Goal: Task Accomplishment & Management: Use online tool/utility

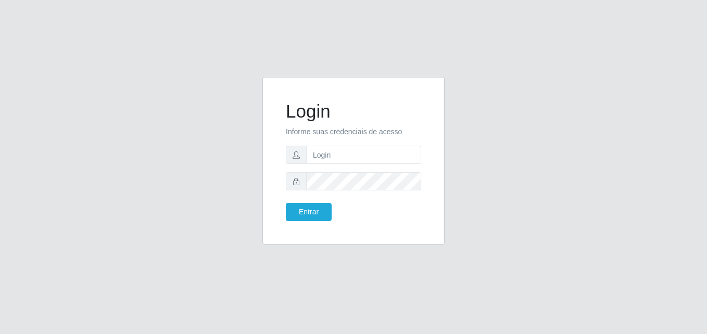
click at [504, 59] on div "Login Informe suas credenciais de acesso Entrar" at bounding box center [353, 167] width 707 height 334
click at [334, 153] on input "text" at bounding box center [363, 155] width 115 height 18
type input "Kuciana@123"
click at [286, 203] on button "Entrar" at bounding box center [309, 212] width 46 height 18
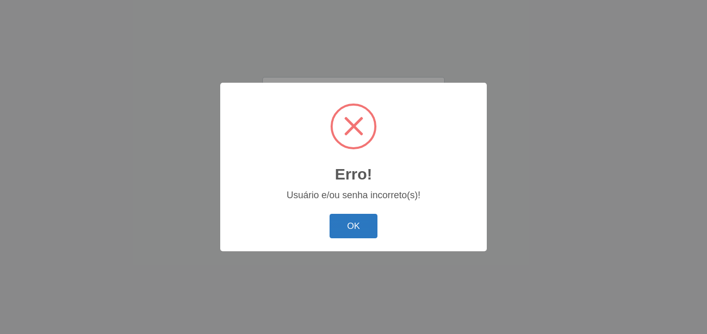
click at [366, 225] on button "OK" at bounding box center [353, 226] width 48 height 24
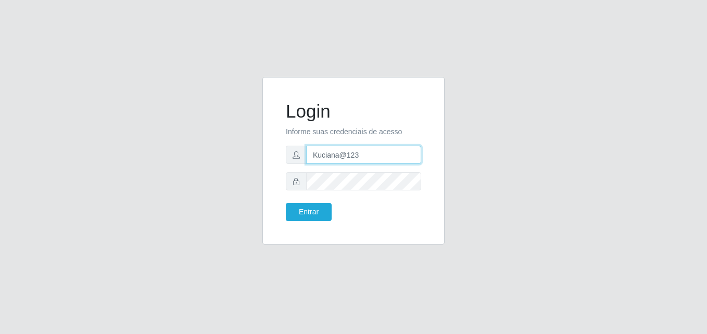
click at [360, 156] on input "Kuciana@123" at bounding box center [363, 155] width 115 height 18
type input "K"
type input "[PERSON_NAME][EMAIL_ADDRESS][PERSON_NAME][DOMAIN_NAME]"
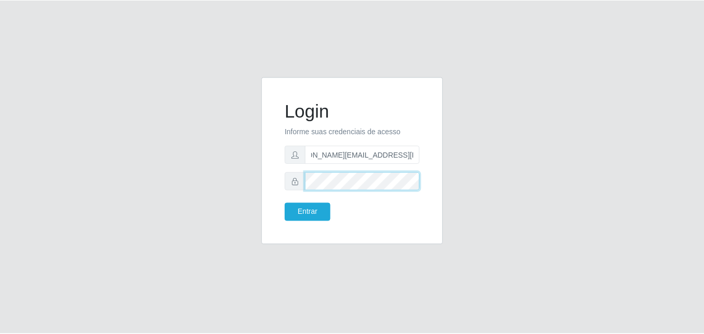
scroll to position [0, 0]
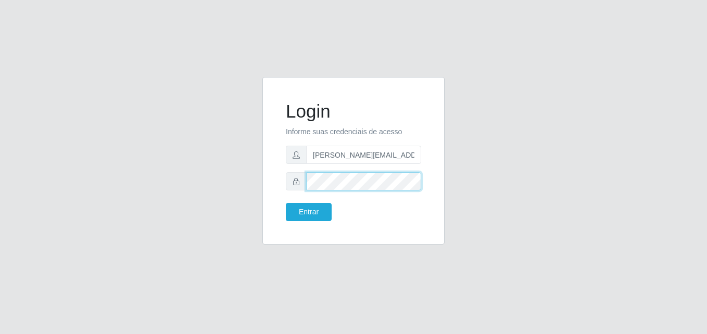
click at [286, 203] on button "Entrar" at bounding box center [309, 212] width 46 height 18
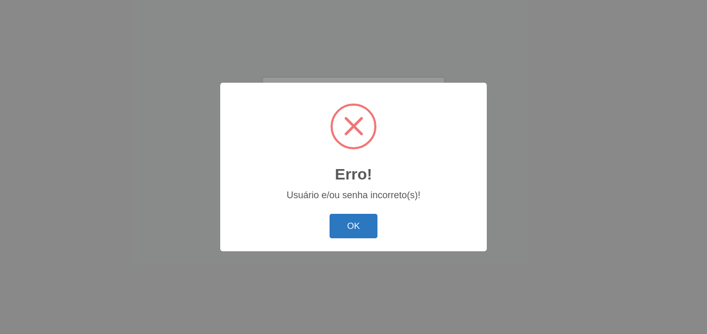
click at [349, 229] on button "OK" at bounding box center [353, 226] width 48 height 24
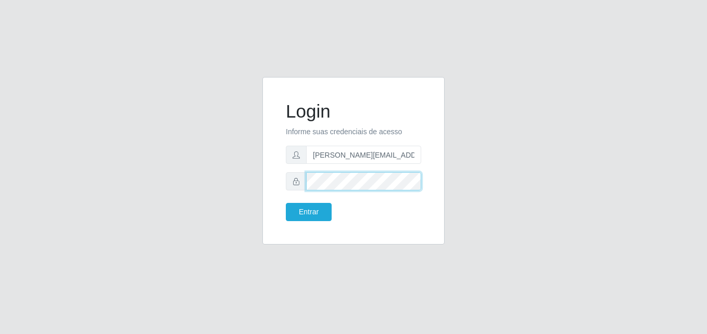
click at [286, 203] on button "Entrar" at bounding box center [309, 212] width 46 height 18
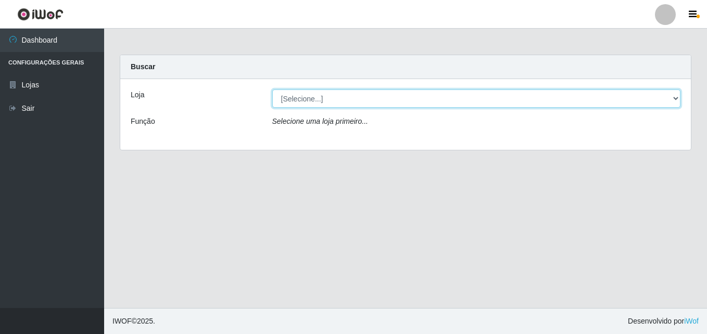
click at [673, 95] on select "[Selecione...] Queiroz [GEOGRAPHIC_DATA] - [PERSON_NAME]" at bounding box center [476, 98] width 408 height 18
select select "462"
click at [272, 89] on select "[Selecione...] Queiroz [GEOGRAPHIC_DATA] - [PERSON_NAME]" at bounding box center [476, 98] width 408 height 18
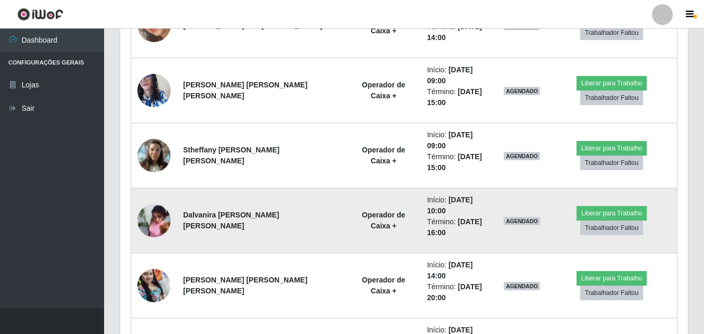
scroll to position [605, 0]
